Goal: Task Accomplishment & Management: Use online tool/utility

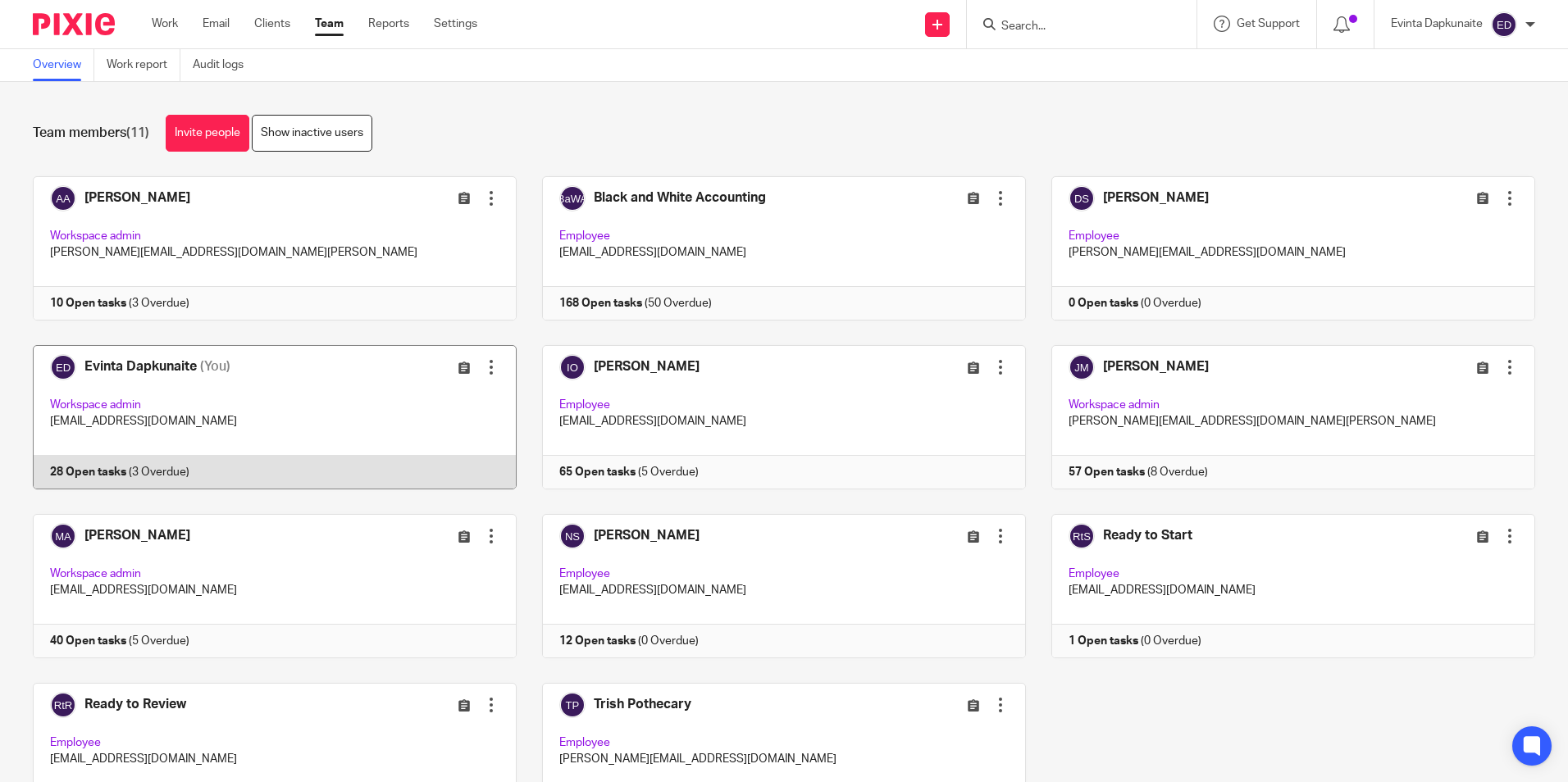
click at [291, 398] on link at bounding box center [262, 417] width 509 height 144
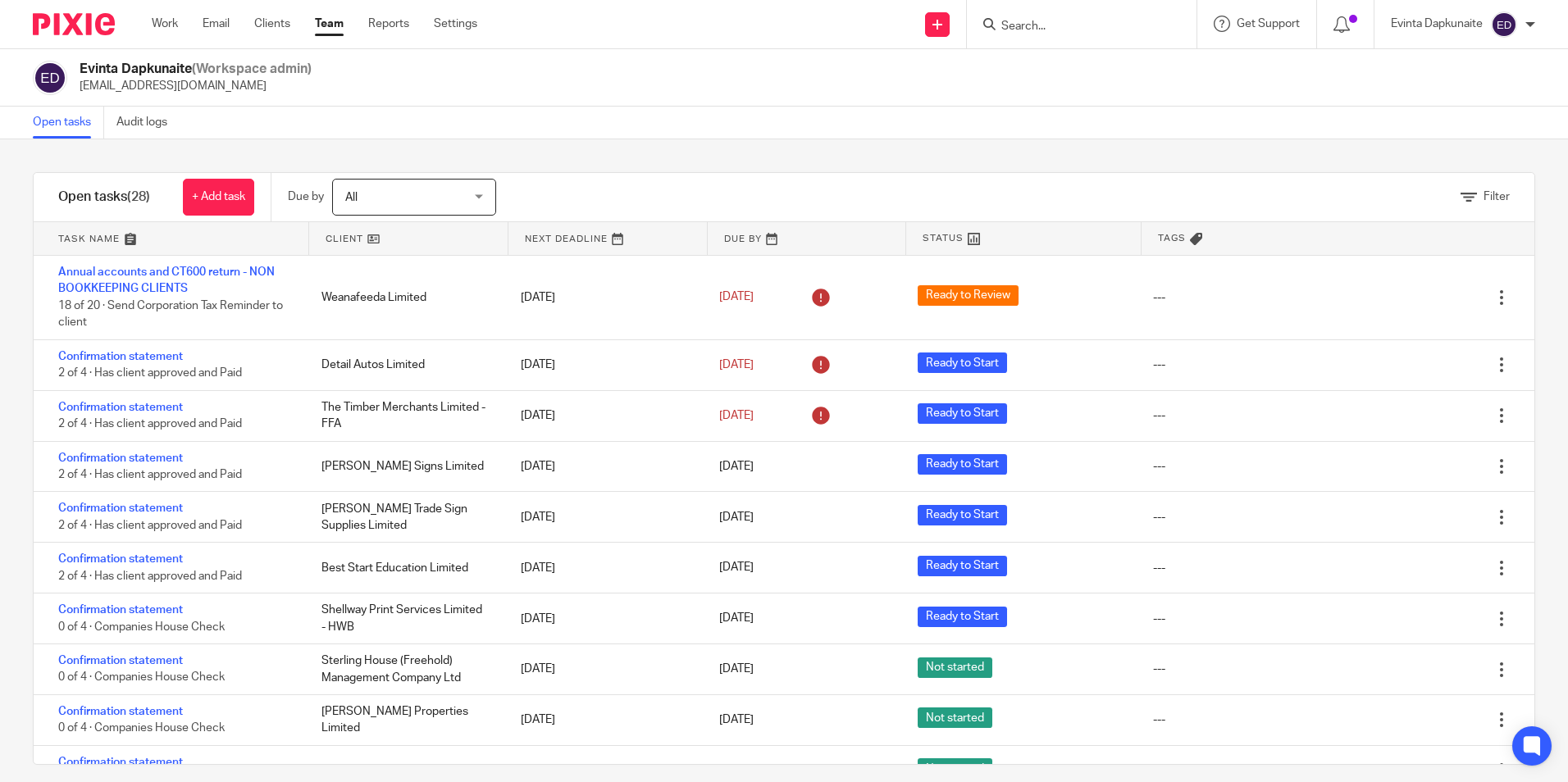
click at [1360, 23] on div at bounding box center [1345, 24] width 57 height 48
click at [1348, 20] on icon at bounding box center [1342, 25] width 17 height 17
click at [1350, 22] on span at bounding box center [1353, 19] width 8 height 8
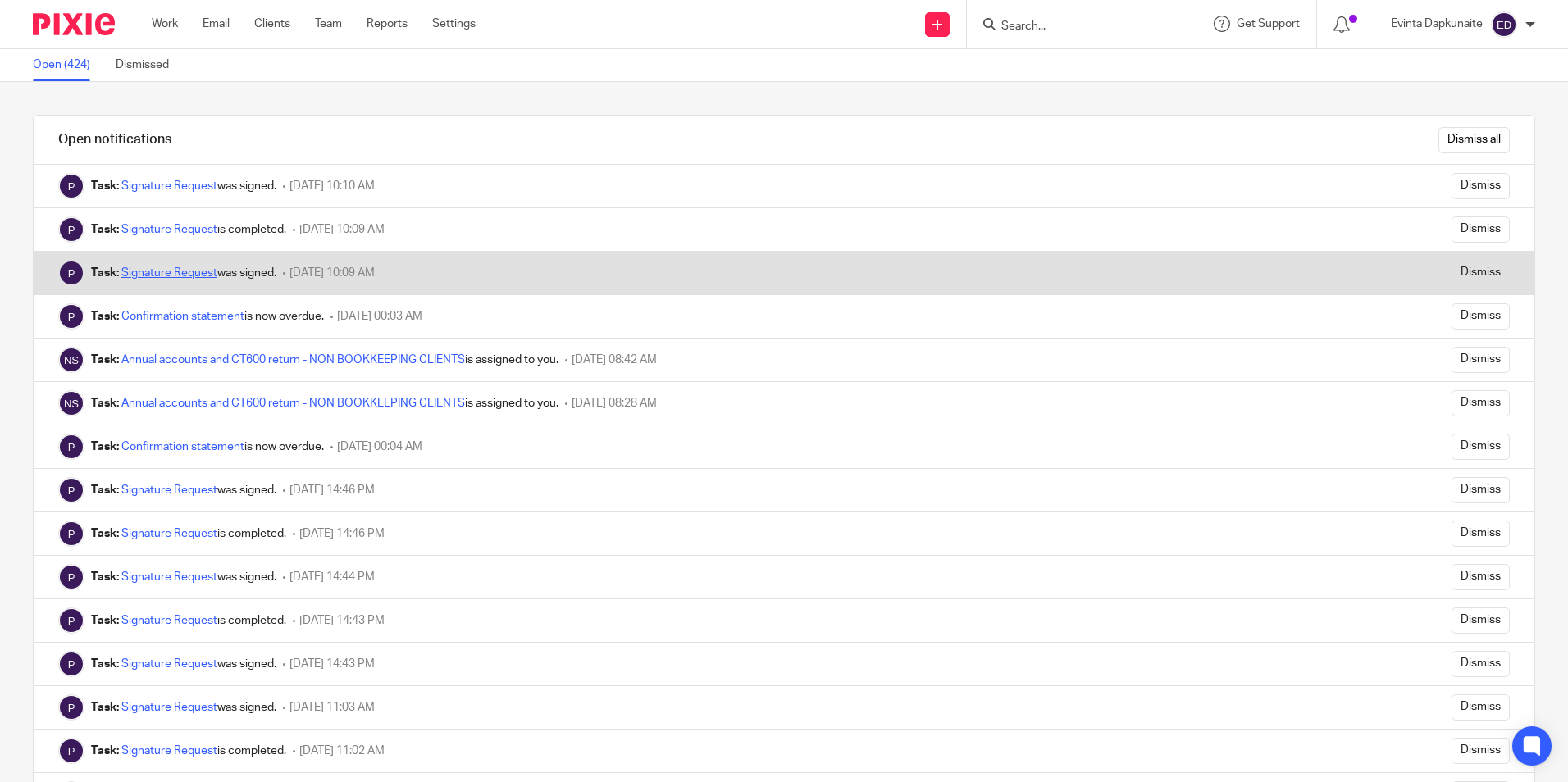
click at [151, 267] on link "Signature Request" at bounding box center [169, 273] width 96 height 12
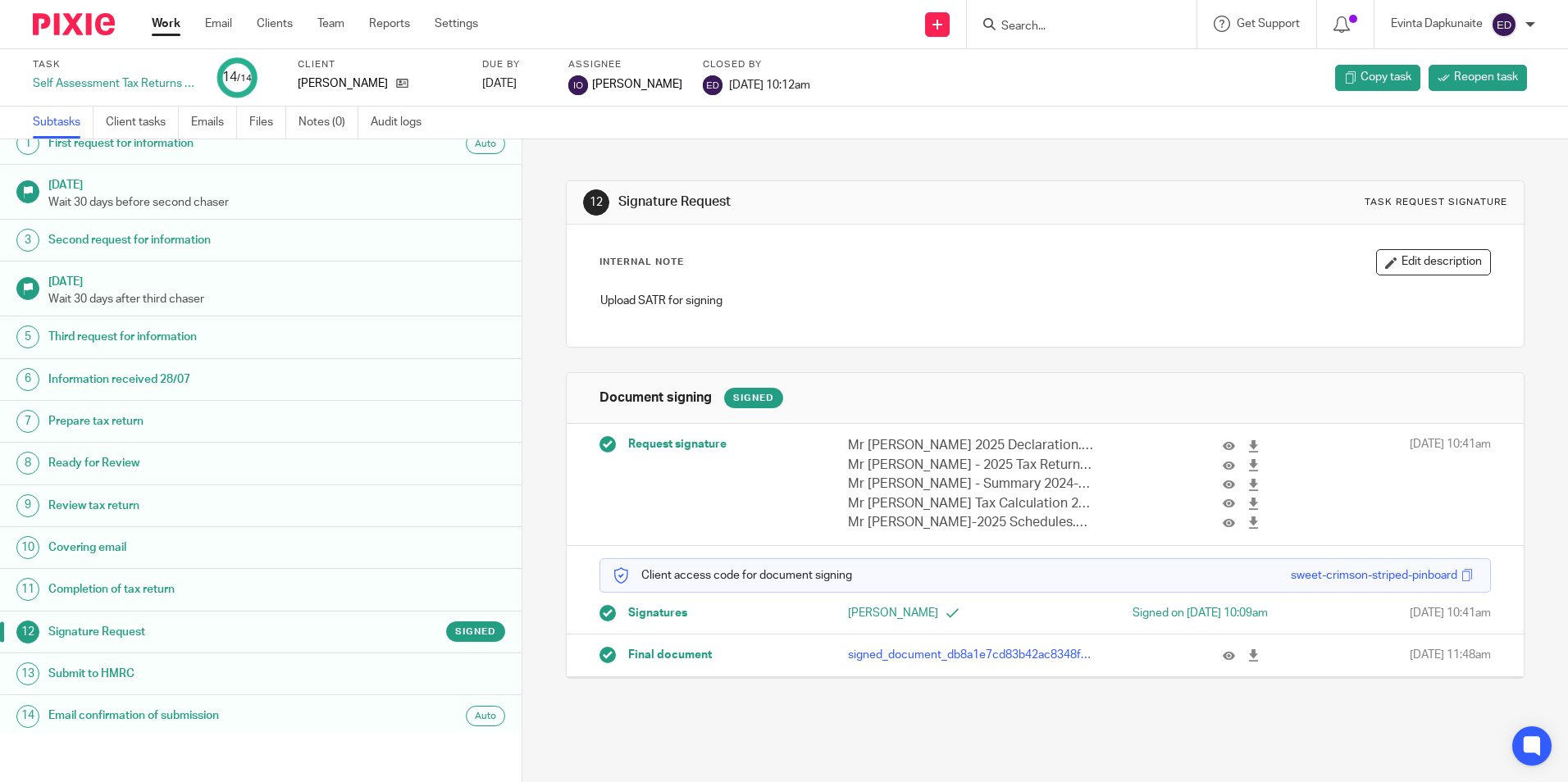
scroll to position [22, 0]
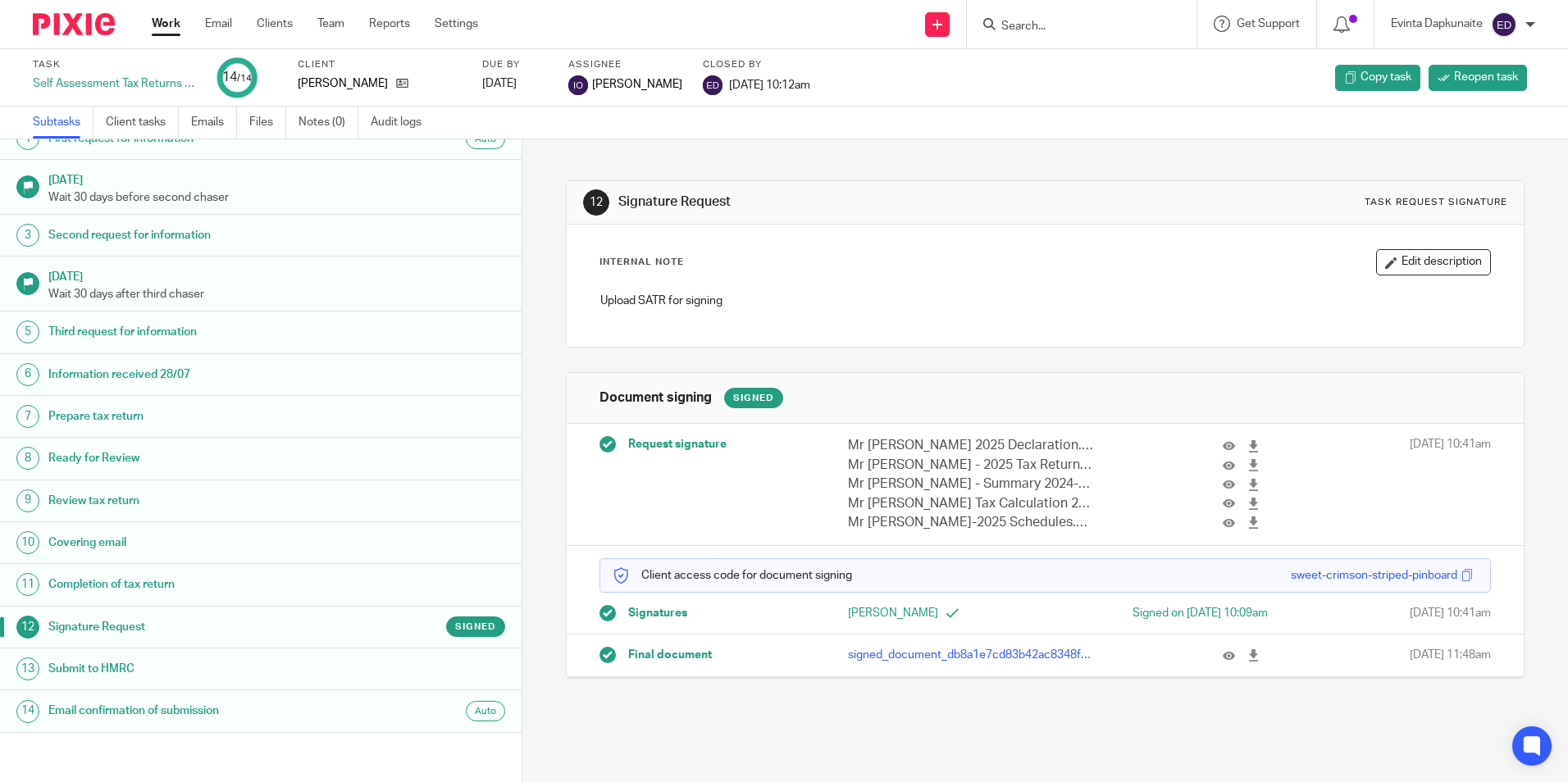
click at [1116, 707] on div "12 Signature Request Task request signature Internal Note Edit description Uplo…" at bounding box center [1045, 460] width 1045 height 643
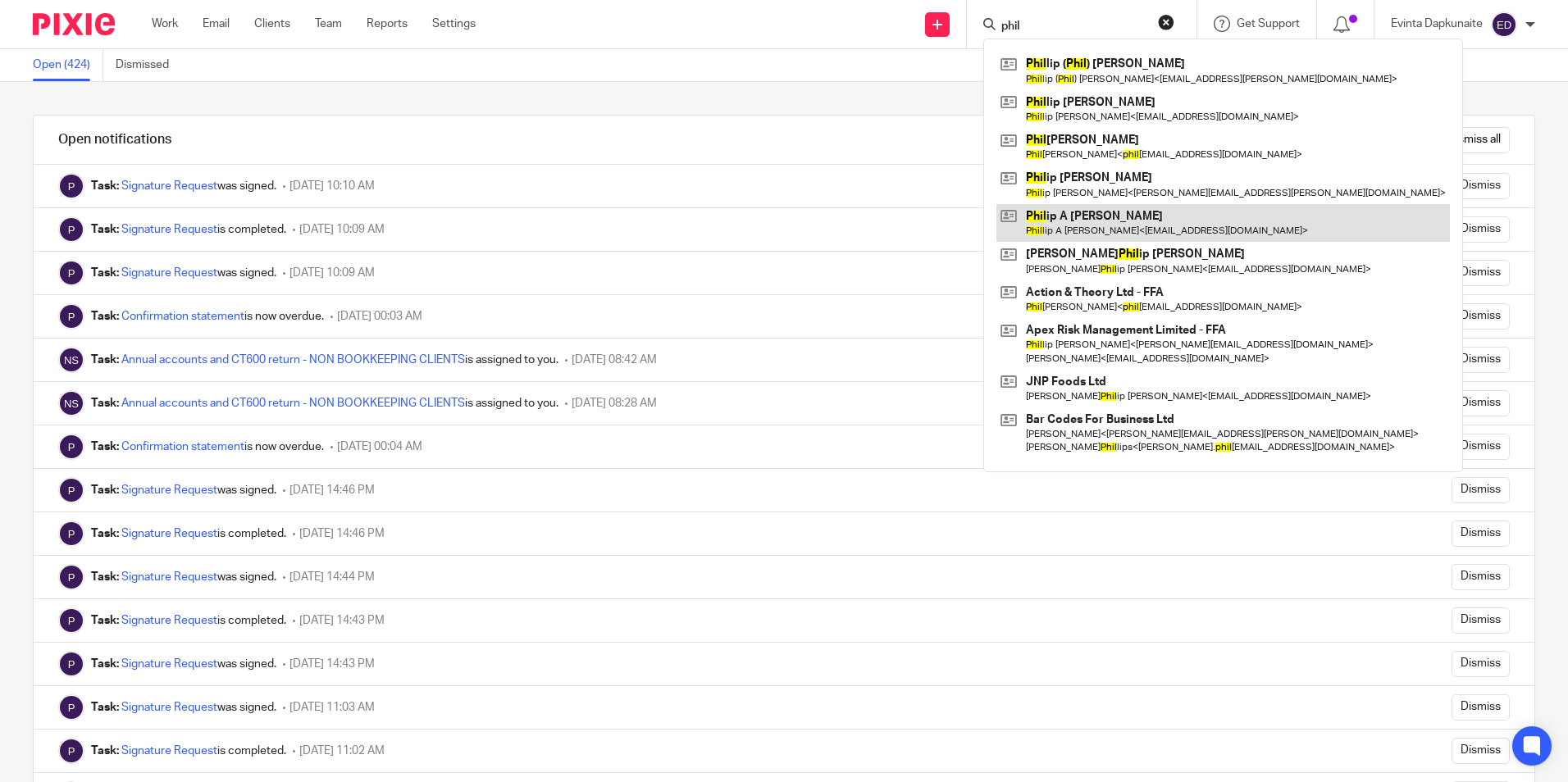
type input "phil"
click at [1086, 211] on link at bounding box center [1223, 222] width 454 height 37
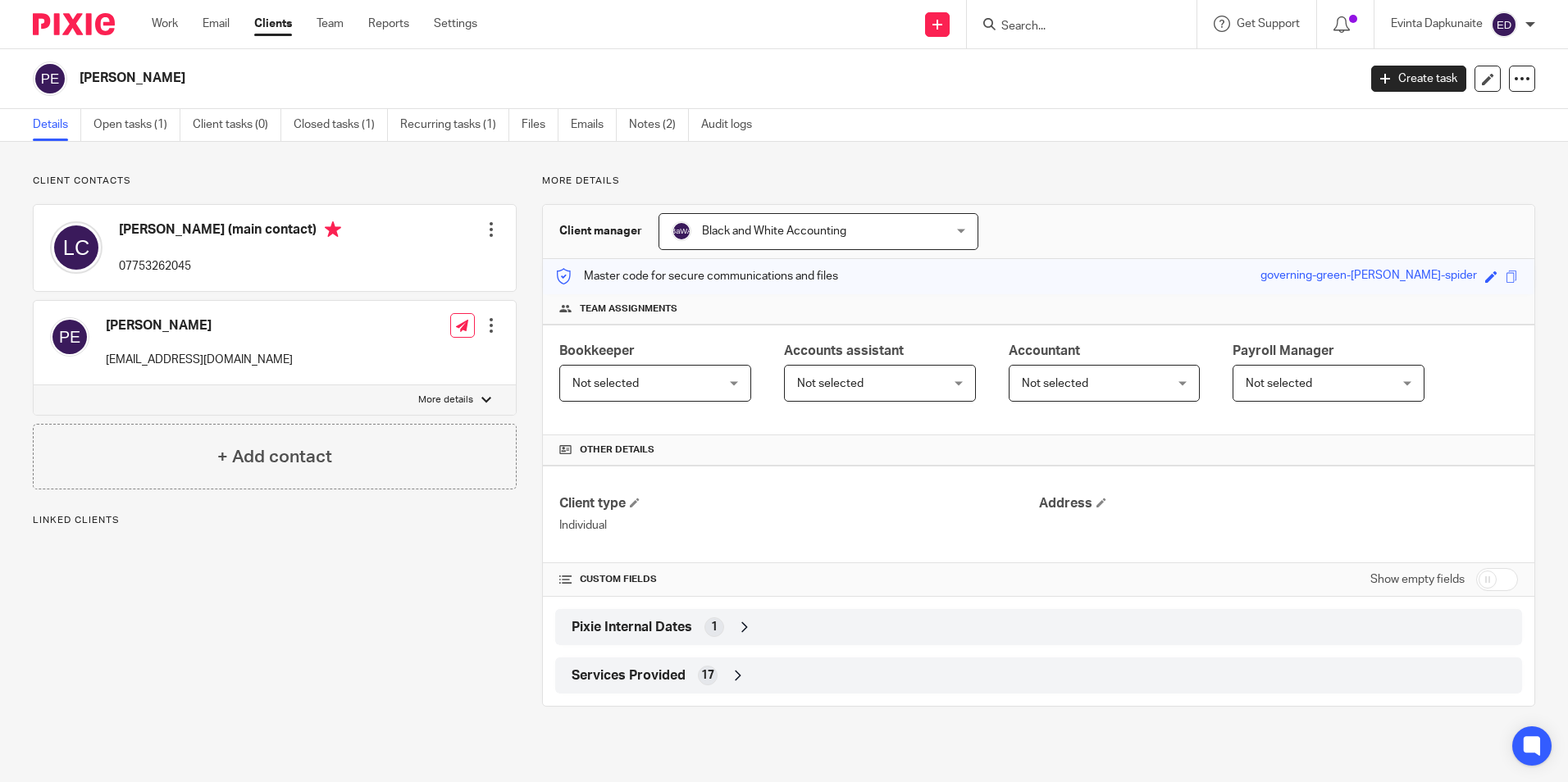
click at [157, 134] on link "Open tasks (1)" at bounding box center [137, 124] width 87 height 32
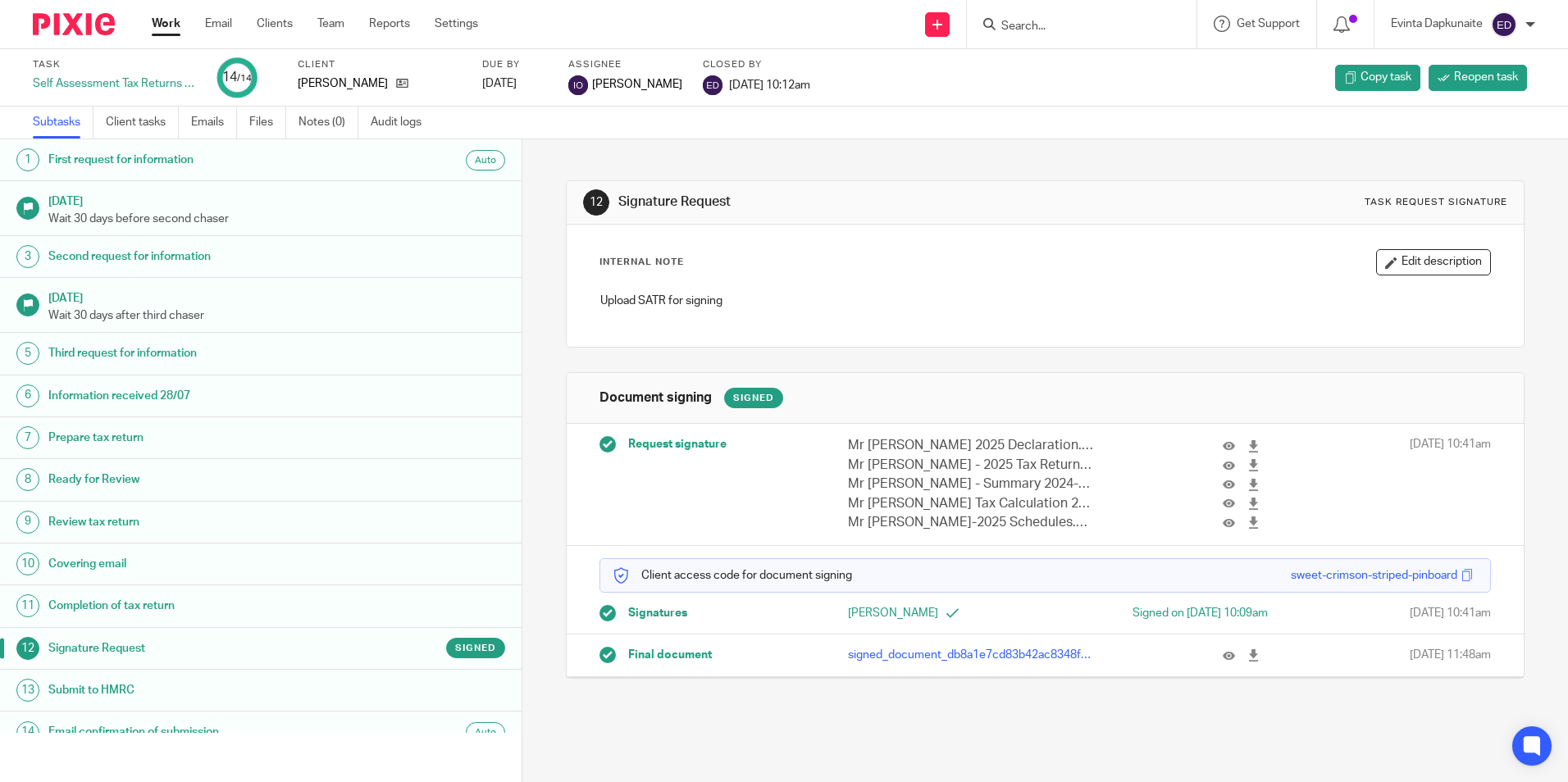
scroll to position [18, 0]
